Goal: Task Accomplishment & Management: Complete application form

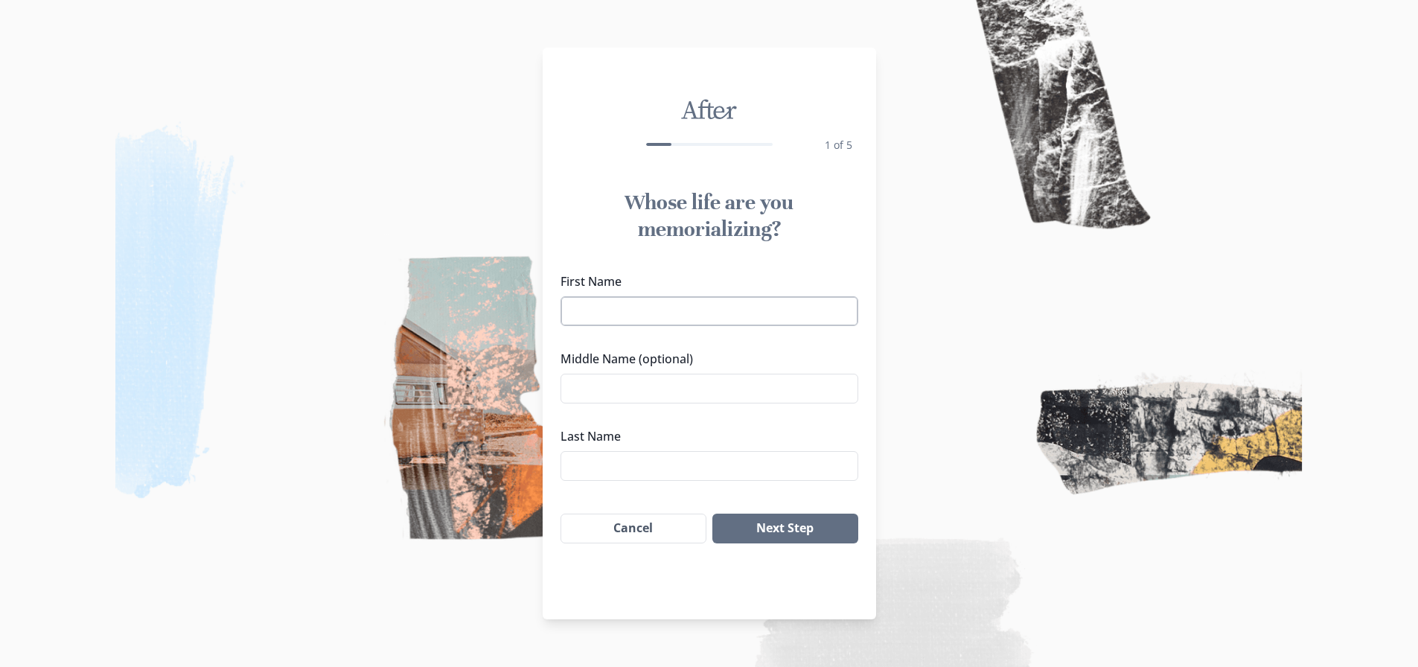
click at [628, 326] on input "First Name" at bounding box center [710, 311] width 298 height 30
type input "[PERSON_NAME]"
click at [608, 404] on input "[PERSON_NAME]" at bounding box center [710, 389] width 298 height 30
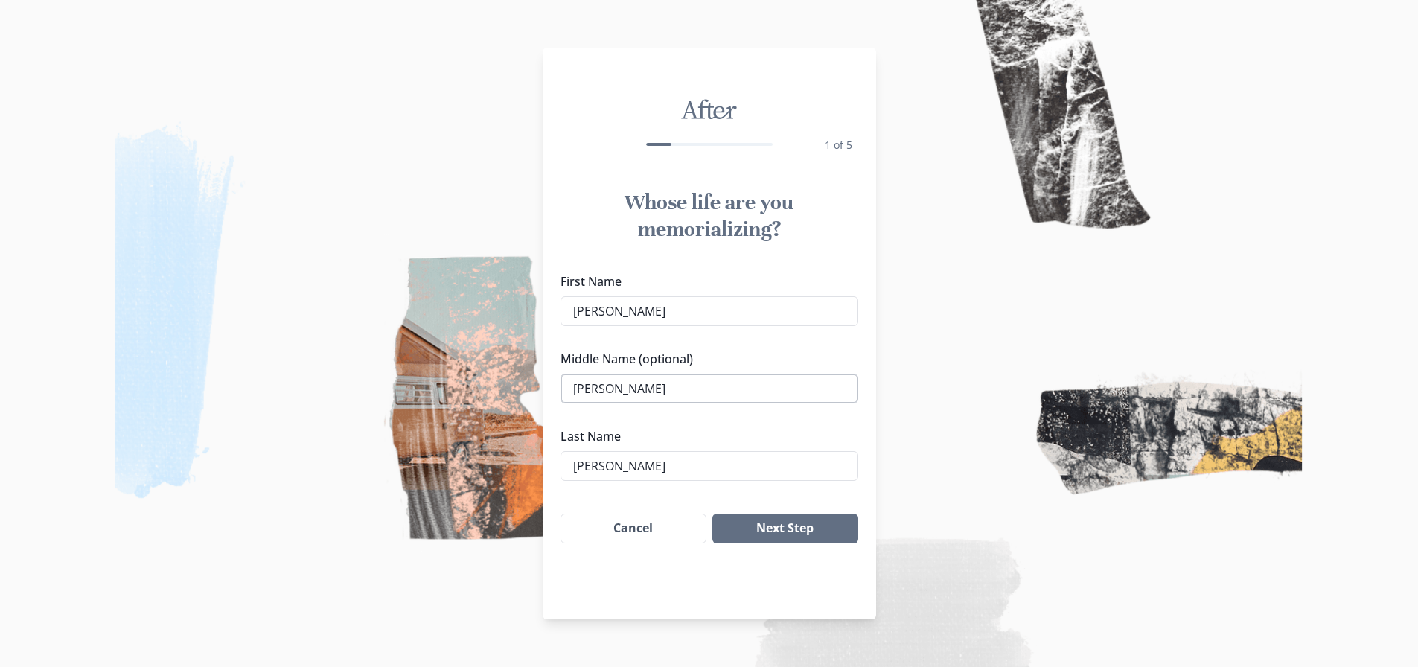
scroll to position [135, 0]
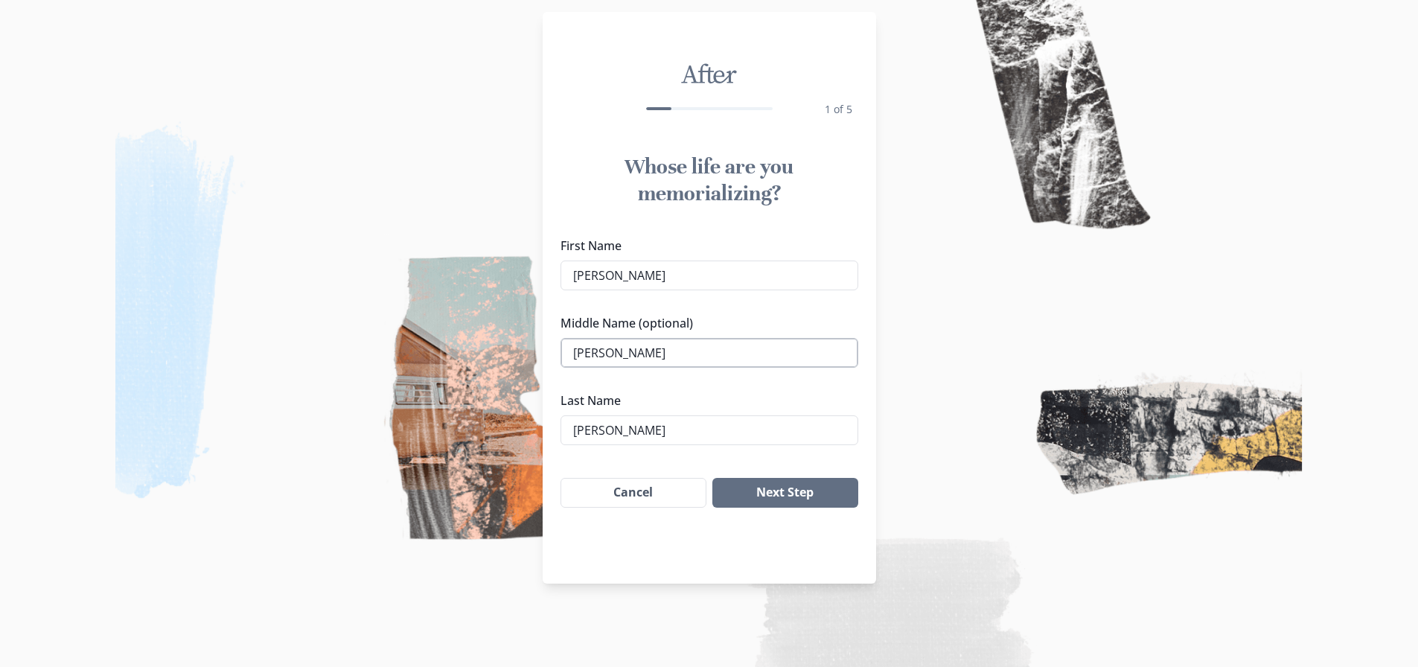
click at [563, 361] on input "[PERSON_NAME]" at bounding box center [710, 353] width 298 height 30
